Goal: Task Accomplishment & Management: Manage account settings

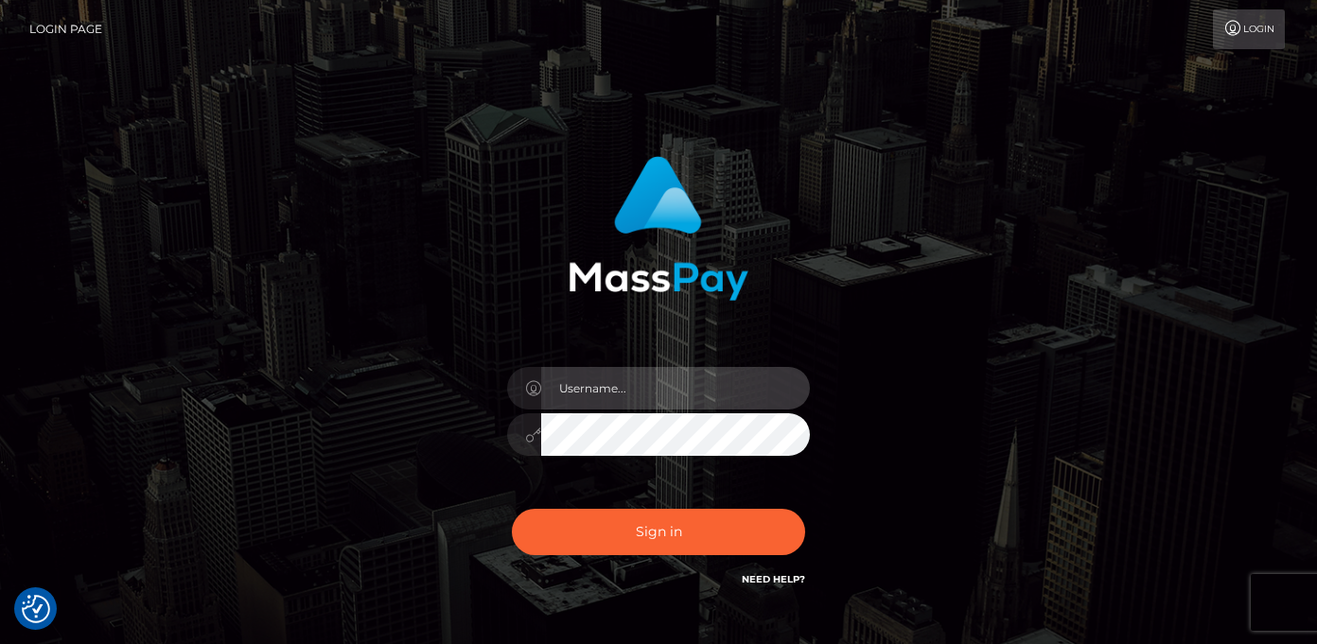
click at [591, 390] on input "text" at bounding box center [675, 388] width 269 height 43
type input "[EMAIL_ADDRESS][DOMAIN_NAME]"
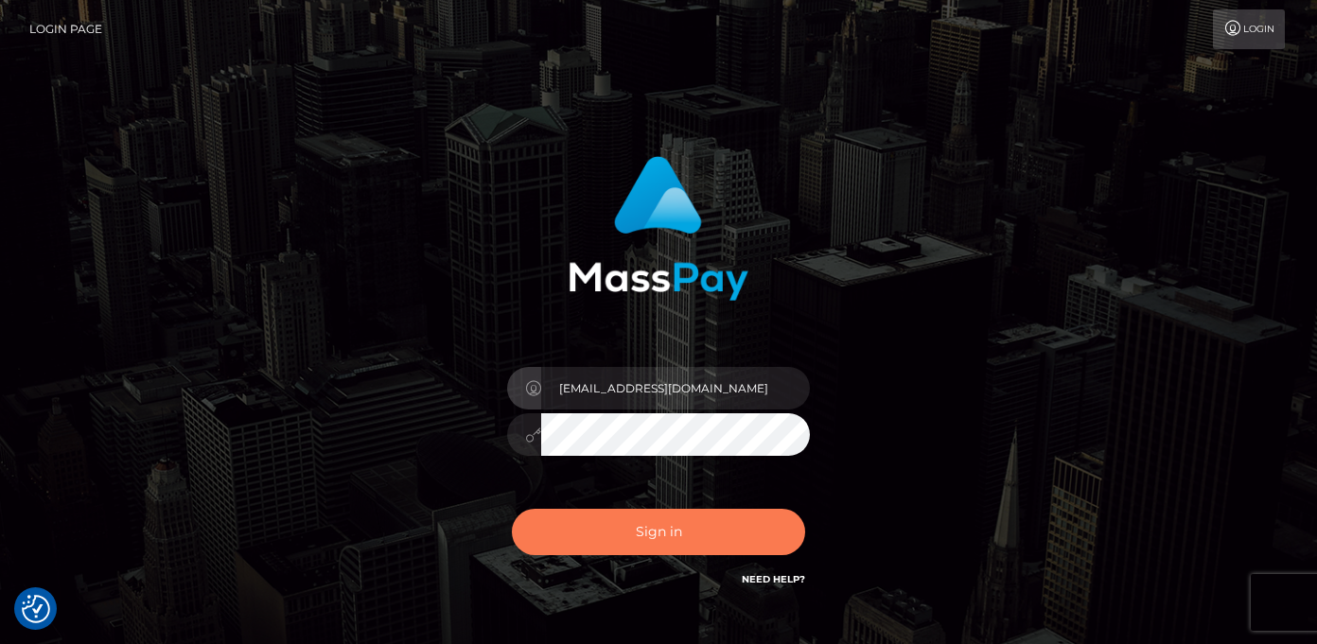
click at [633, 526] on button "Sign in" at bounding box center [658, 532] width 293 height 46
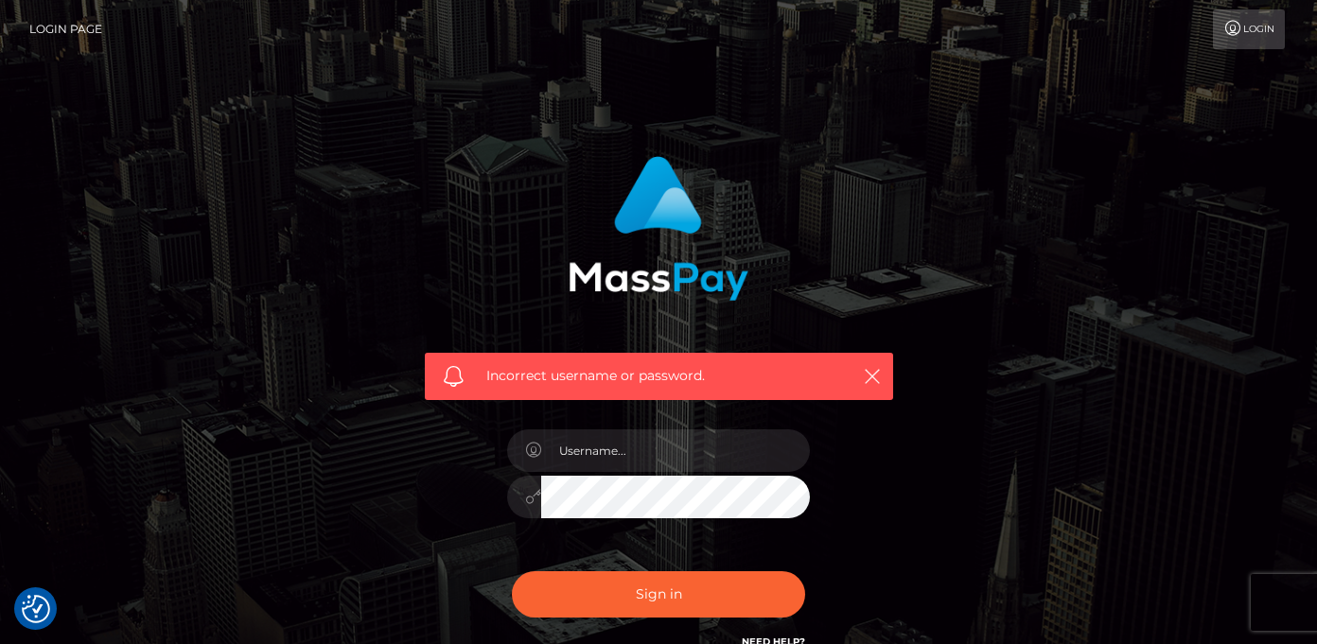
checkbox input "true"
click at [876, 380] on icon "button" at bounding box center [872, 376] width 19 height 19
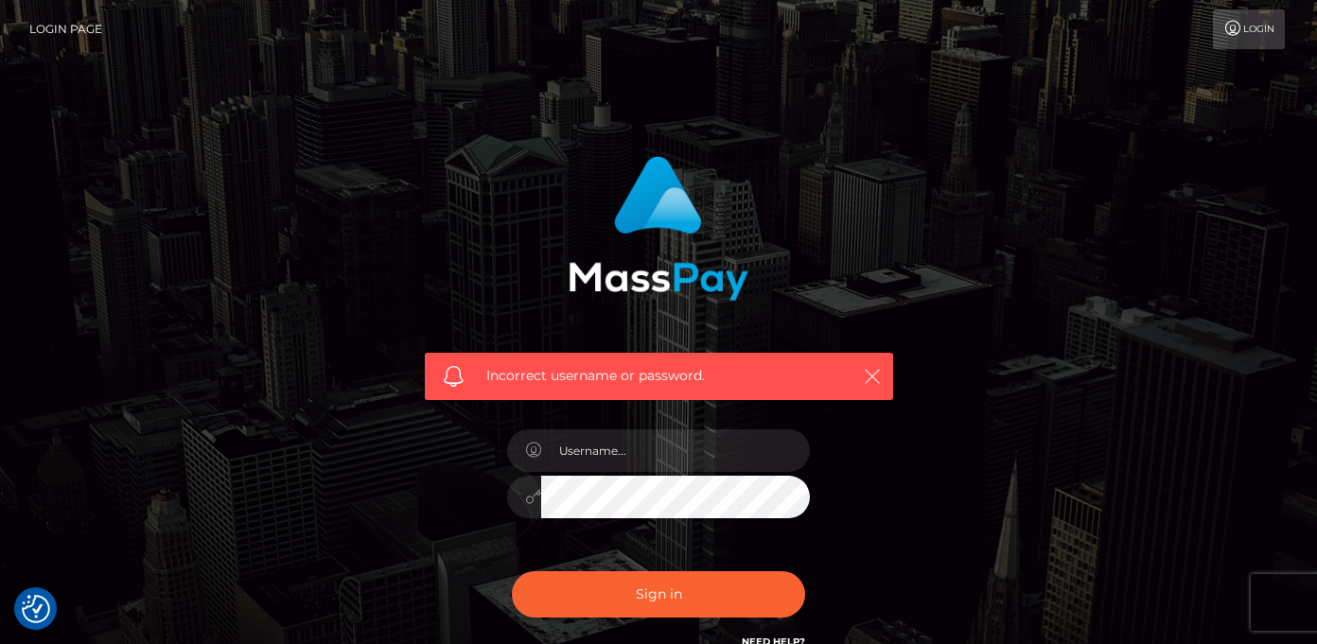
click at [873, 374] on icon "button" at bounding box center [872, 376] width 19 height 19
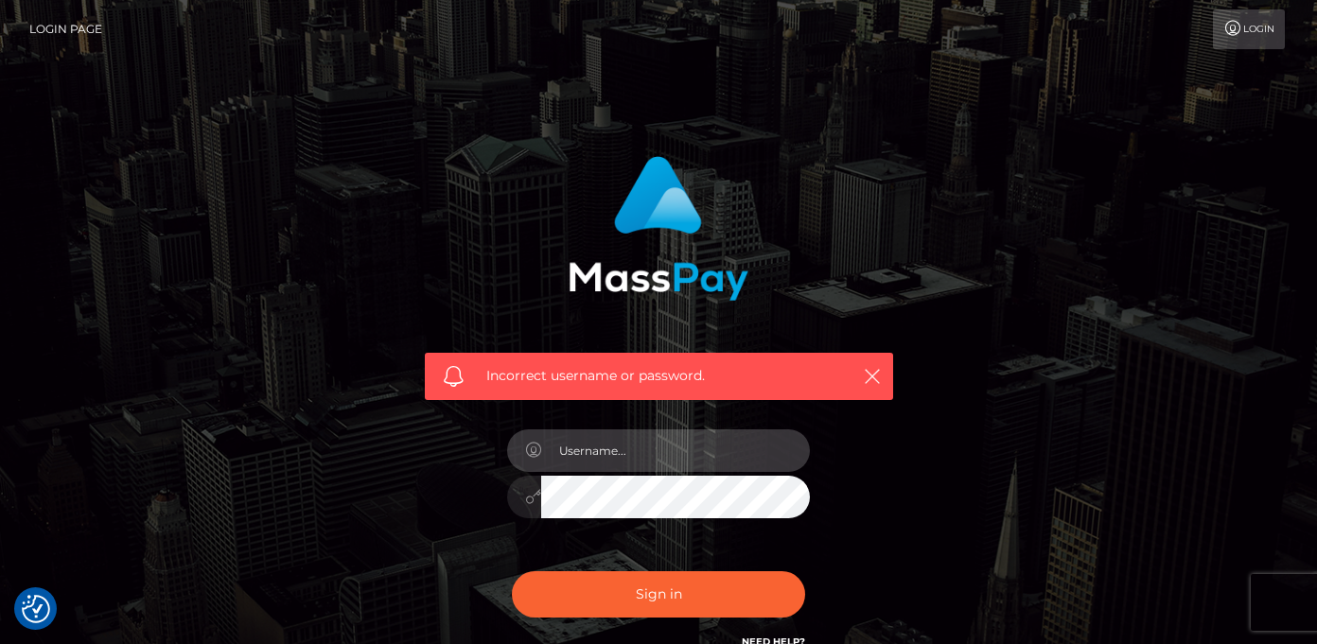
click at [620, 447] on input "text" at bounding box center [675, 451] width 269 height 43
click at [589, 454] on input "text" at bounding box center [675, 451] width 269 height 43
paste input "[EMAIL_ADDRESS][DOMAIN_NAME]"
type input "[EMAIL_ADDRESS][DOMAIN_NAME]"
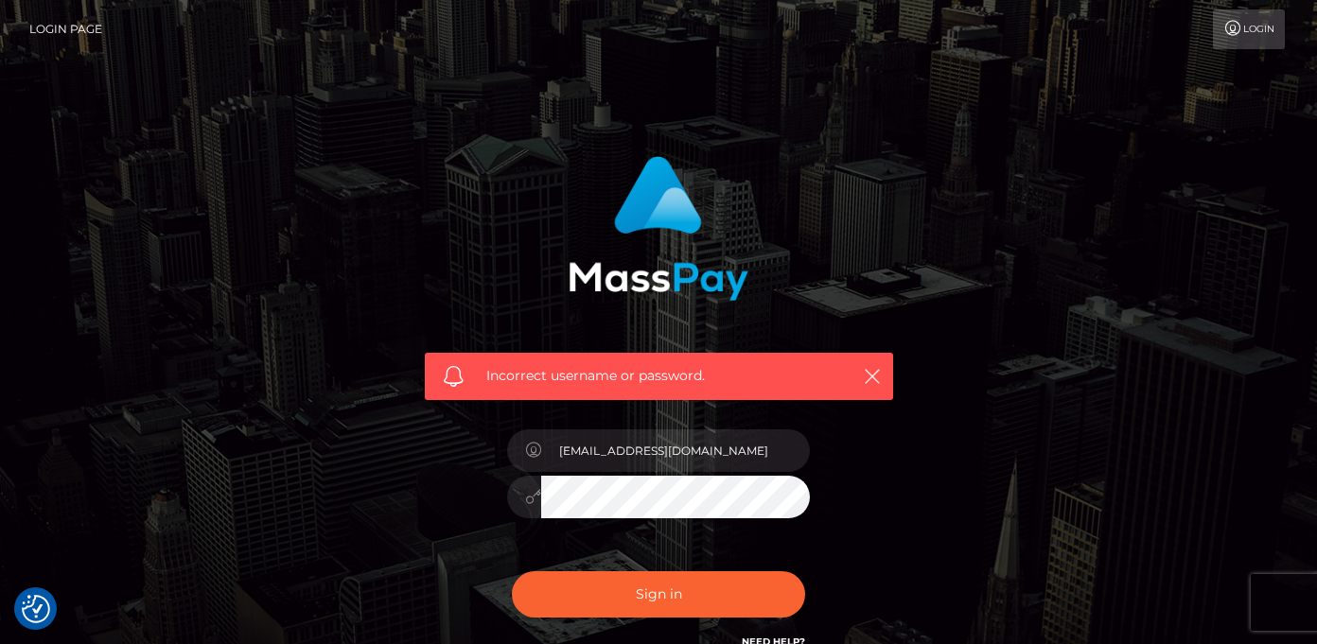
click at [1032, 410] on div "Incorrect username or password. girl.in.the.city2000@gmail.com" at bounding box center [658, 414] width 1079 height 544
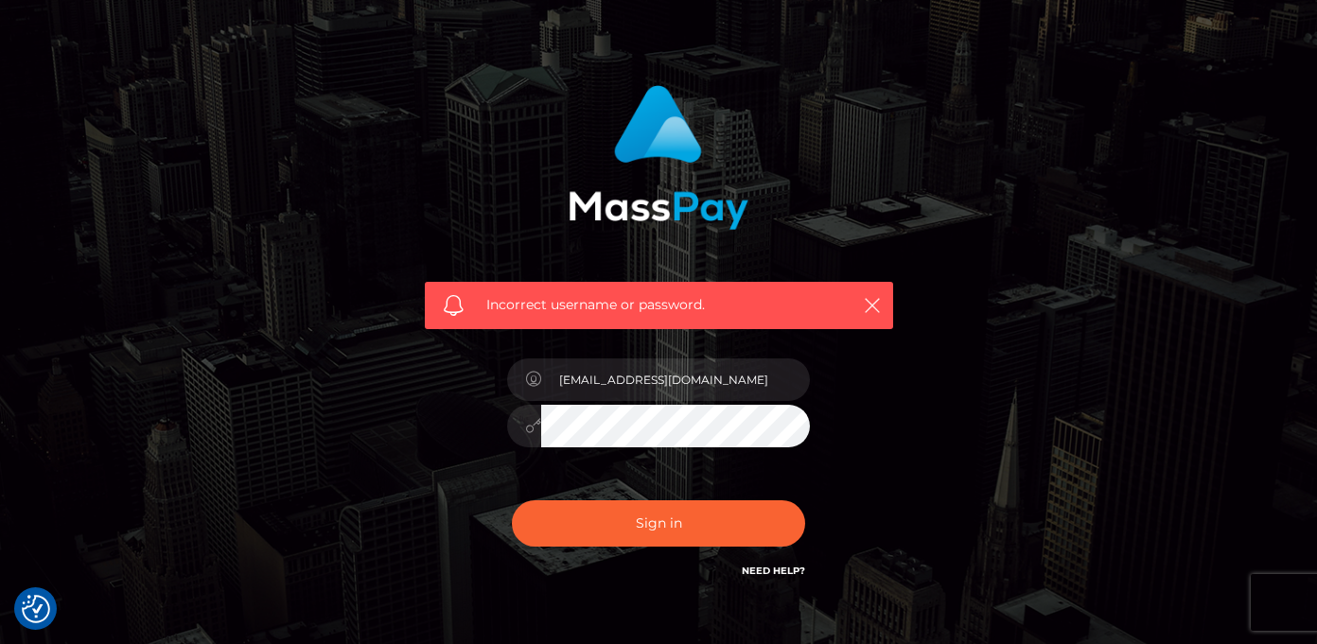
scroll to position [64, 0]
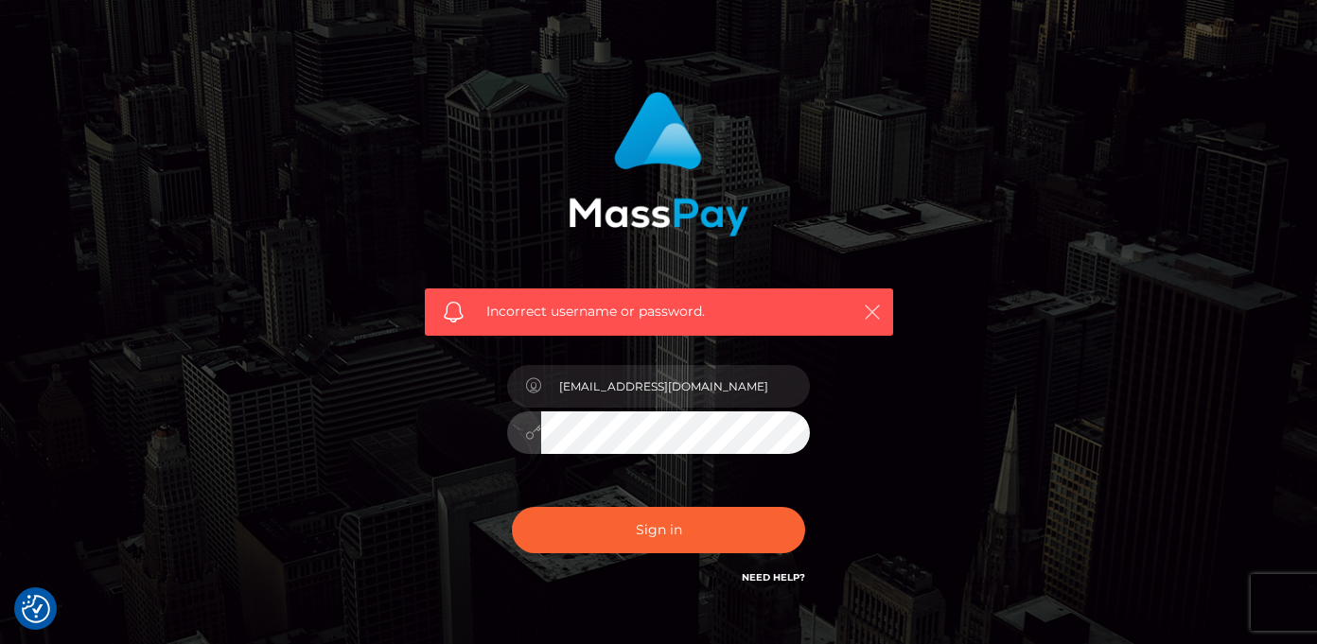
click at [871, 314] on icon "button" at bounding box center [872, 312] width 19 height 19
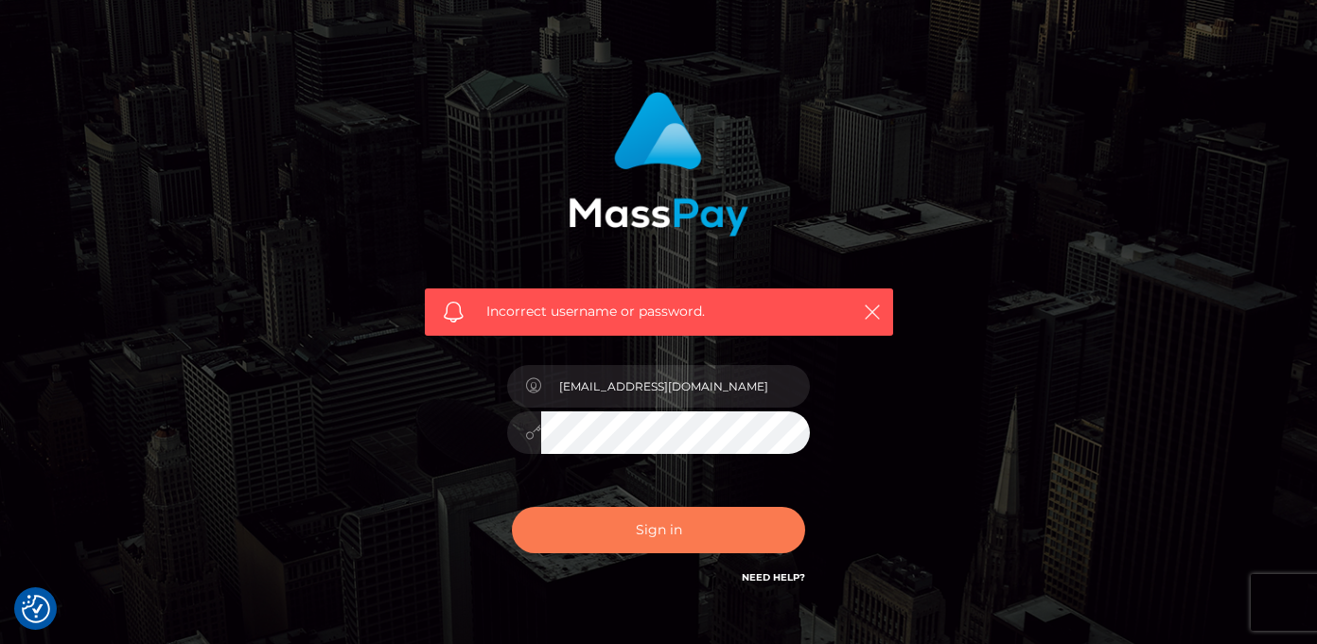
click at [669, 530] on button "Sign in" at bounding box center [658, 530] width 293 height 46
